Goal: Browse casually: Explore the website without a specific task or goal

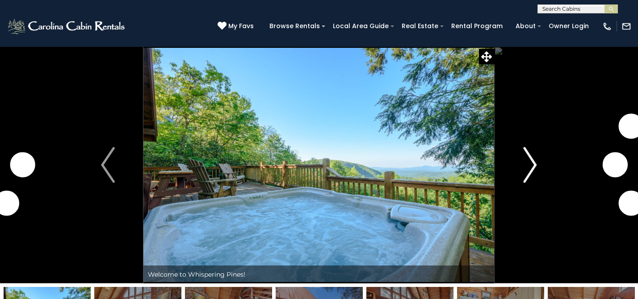
click at [531, 170] on img "Next" at bounding box center [529, 165] width 13 height 36
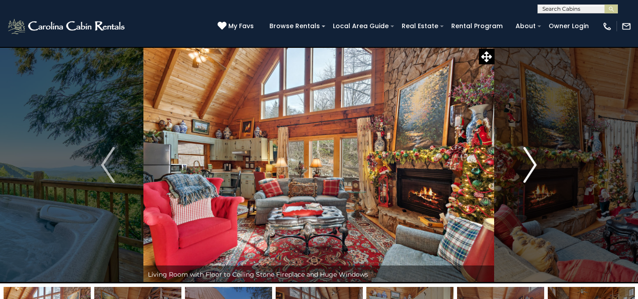
click at [530, 162] on img "Next" at bounding box center [529, 165] width 13 height 36
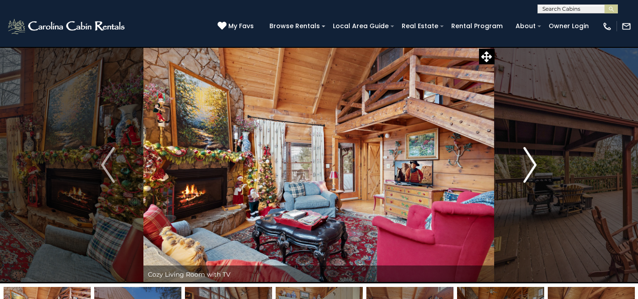
click at [530, 161] on img "Next" at bounding box center [529, 165] width 13 height 36
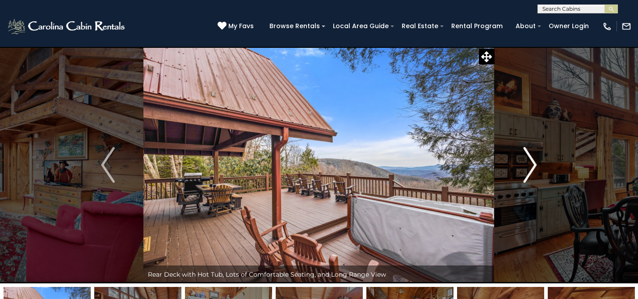
click at [526, 172] on img "Next" at bounding box center [529, 165] width 13 height 36
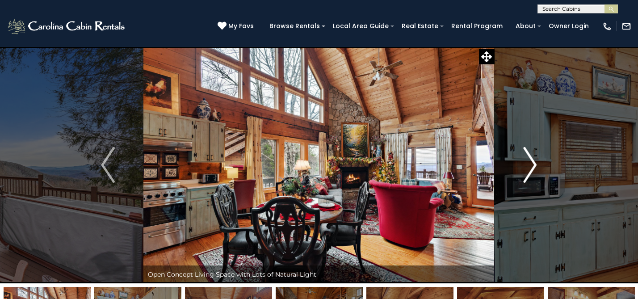
click at [526, 167] on img "Next" at bounding box center [529, 165] width 13 height 36
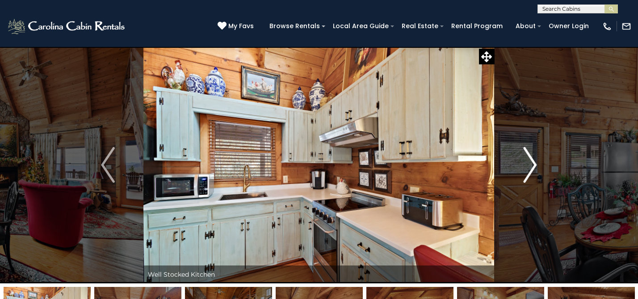
click at [529, 169] on img "Next" at bounding box center [529, 165] width 13 height 36
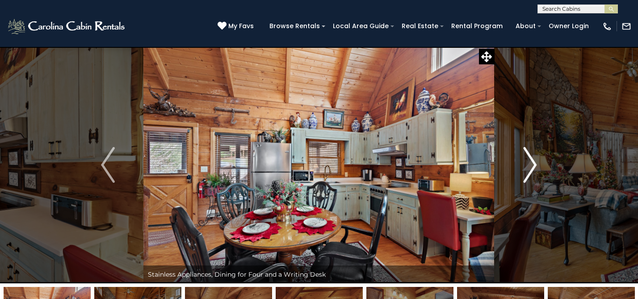
click at [530, 170] on img "Next" at bounding box center [529, 165] width 13 height 36
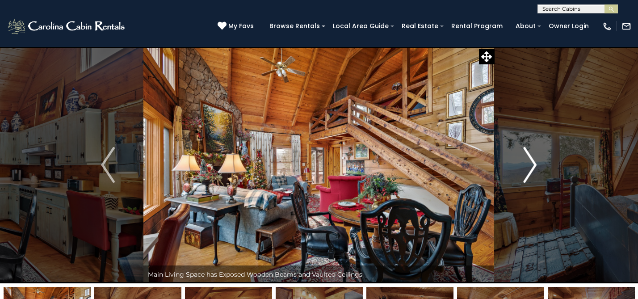
click at [532, 155] on img "Next" at bounding box center [529, 165] width 13 height 36
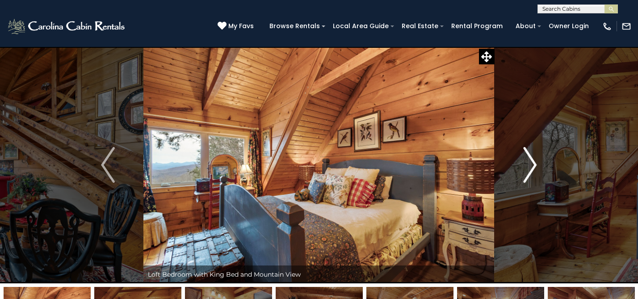
click at [530, 168] on img "Next" at bounding box center [529, 165] width 13 height 36
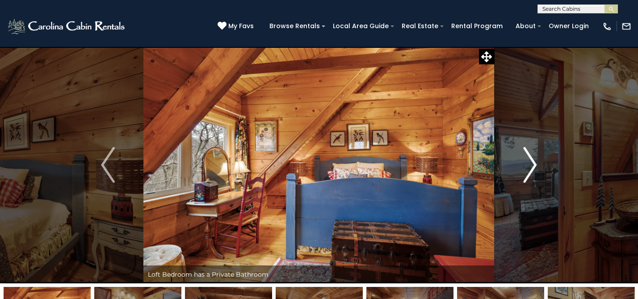
click at [530, 169] on img "Next" at bounding box center [529, 165] width 13 height 36
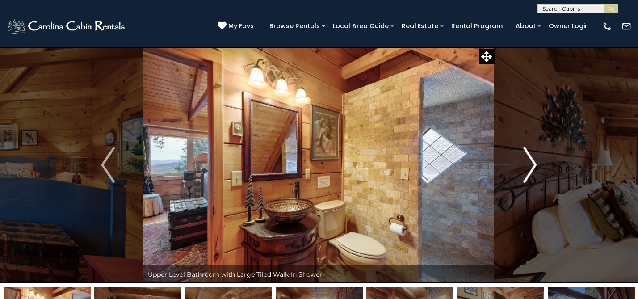
click at [530, 169] on img "Next" at bounding box center [529, 165] width 13 height 36
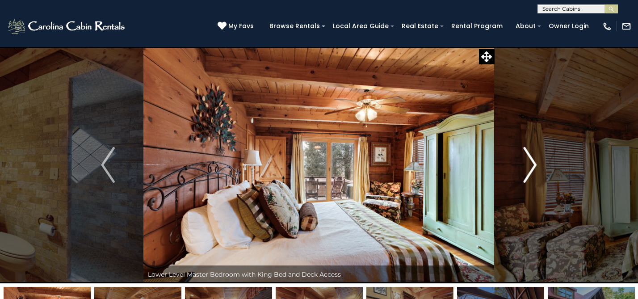
click at [530, 169] on img "Next" at bounding box center [529, 165] width 13 height 36
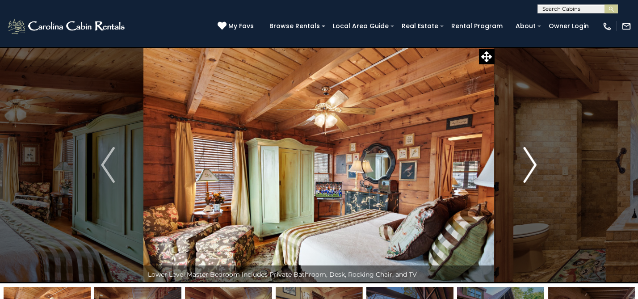
click at [530, 169] on img "Next" at bounding box center [529, 165] width 13 height 36
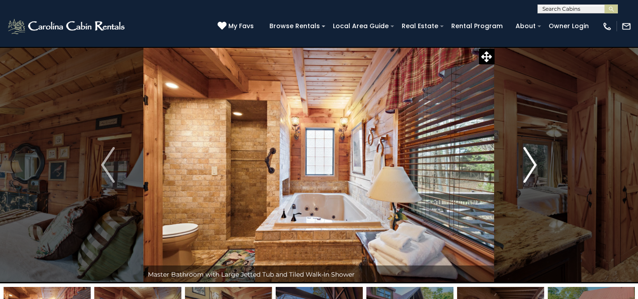
click at [530, 169] on img "Next" at bounding box center [529, 165] width 13 height 36
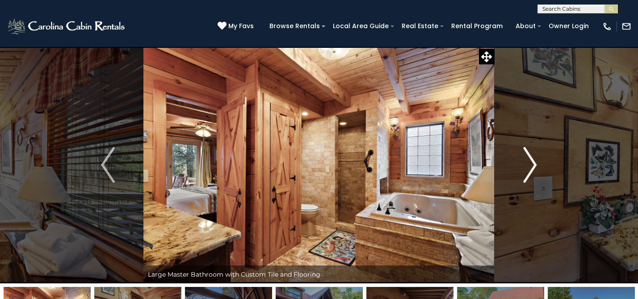
click at [530, 169] on img "Next" at bounding box center [529, 165] width 13 height 36
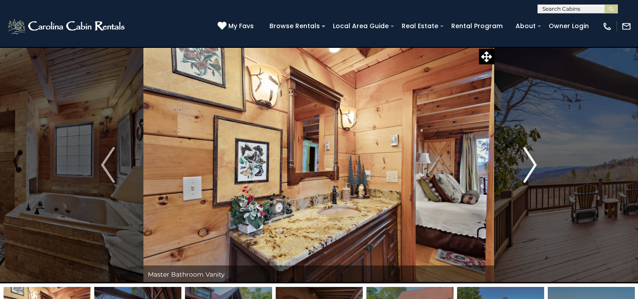
click at [530, 169] on img "Next" at bounding box center [529, 165] width 13 height 36
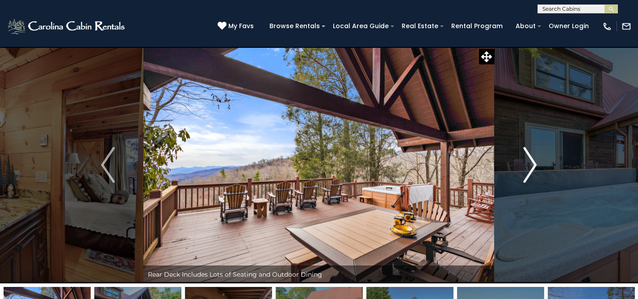
click at [531, 169] on img "Next" at bounding box center [529, 165] width 13 height 36
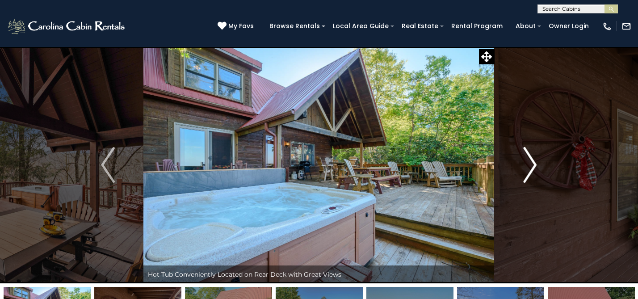
click at [532, 165] on img "Next" at bounding box center [529, 165] width 13 height 36
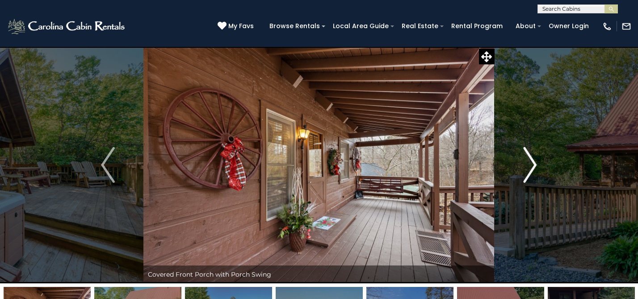
click at [531, 171] on img "Next" at bounding box center [529, 165] width 13 height 36
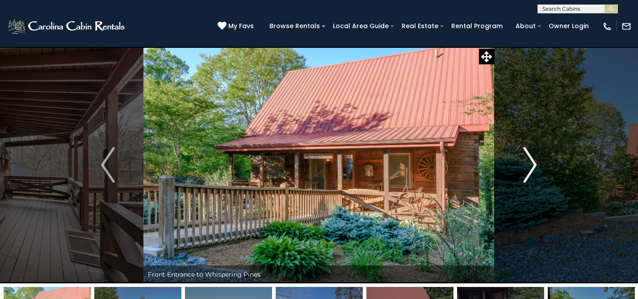
click at [531, 171] on img "Next" at bounding box center [529, 165] width 13 height 36
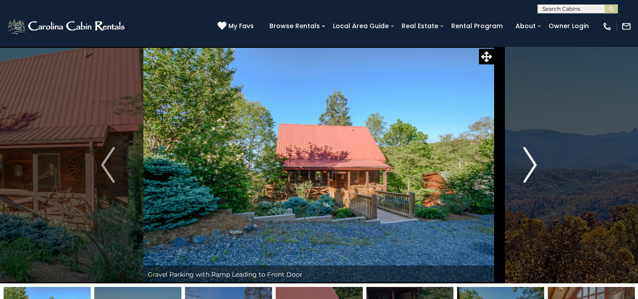
click at [531, 171] on img "Next" at bounding box center [529, 165] width 13 height 36
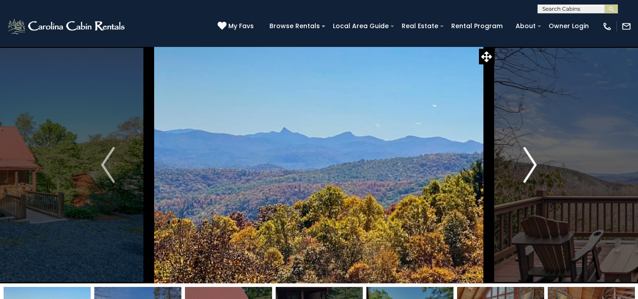
click at [531, 171] on img "Next" at bounding box center [529, 165] width 13 height 36
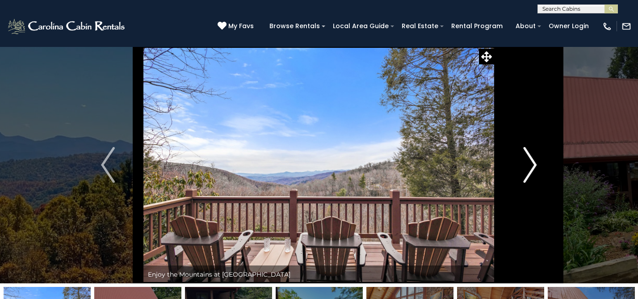
click at [531, 171] on img "Next" at bounding box center [529, 165] width 13 height 36
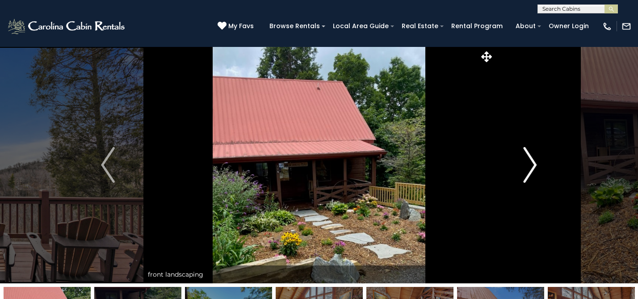
click at [531, 171] on img "Next" at bounding box center [529, 165] width 13 height 36
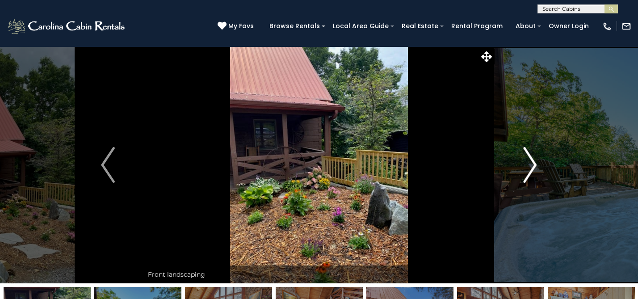
click at [531, 171] on img "Next" at bounding box center [529, 165] width 13 height 36
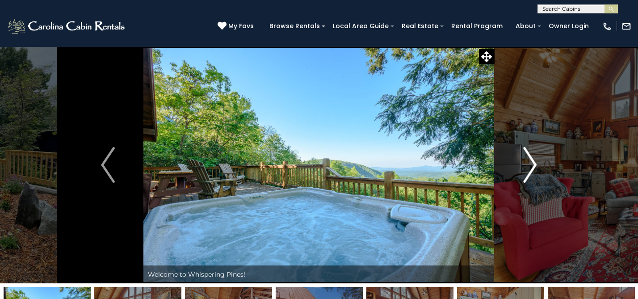
click at [531, 171] on img "Next" at bounding box center [529, 165] width 13 height 36
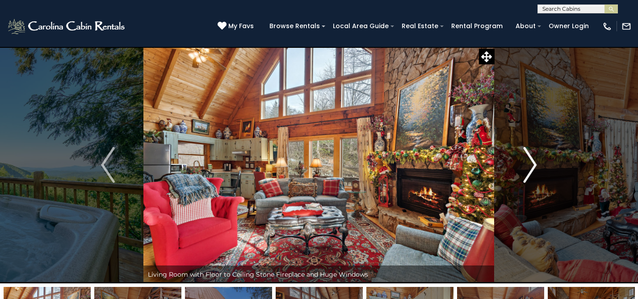
click at [531, 171] on img "Next" at bounding box center [529, 165] width 13 height 36
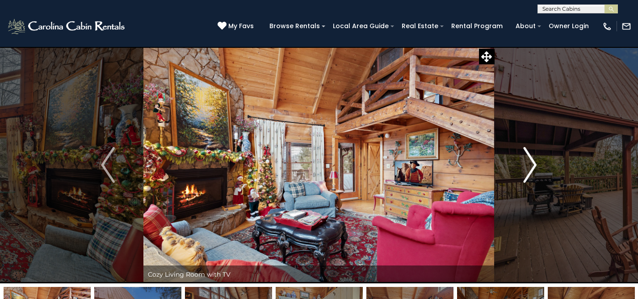
click at [531, 171] on img "Next" at bounding box center [529, 165] width 13 height 36
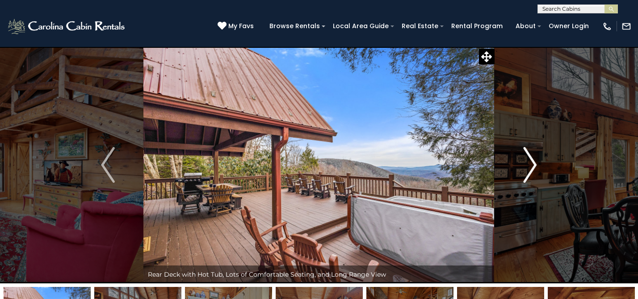
click at [531, 171] on img "Next" at bounding box center [529, 165] width 13 height 36
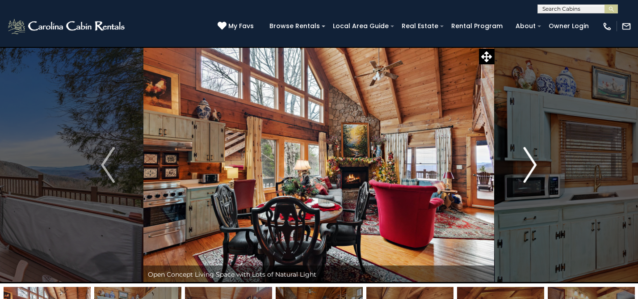
click at [524, 165] on img "Next" at bounding box center [529, 165] width 13 height 36
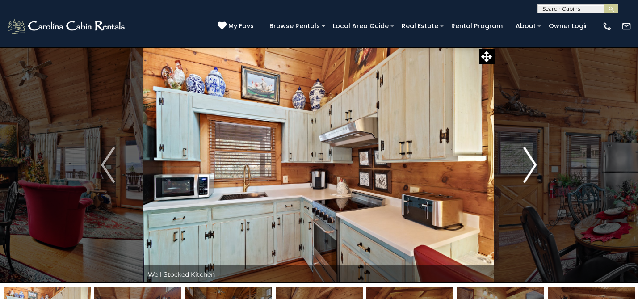
click at [524, 165] on img "Next" at bounding box center [529, 165] width 13 height 36
